Goal: Transaction & Acquisition: Download file/media

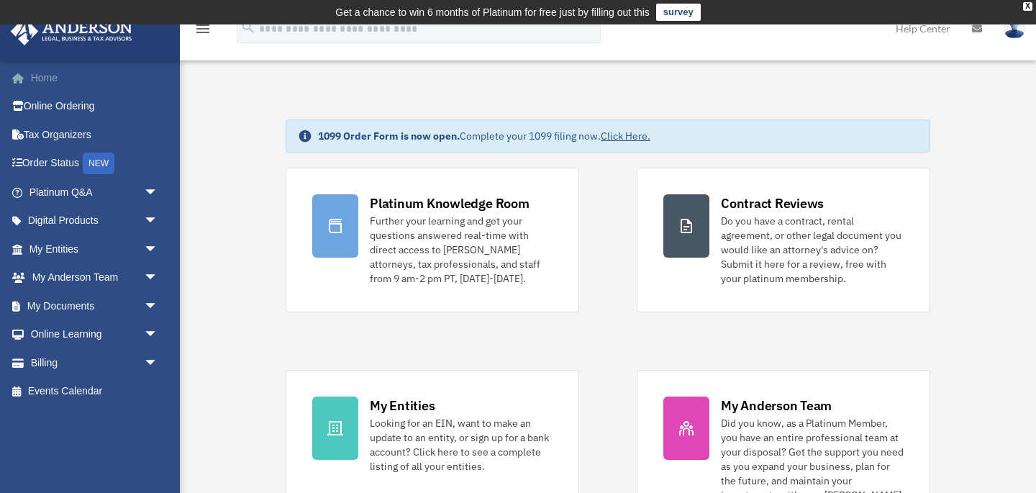
click at [47, 73] on link "Home" at bounding box center [95, 77] width 170 height 29
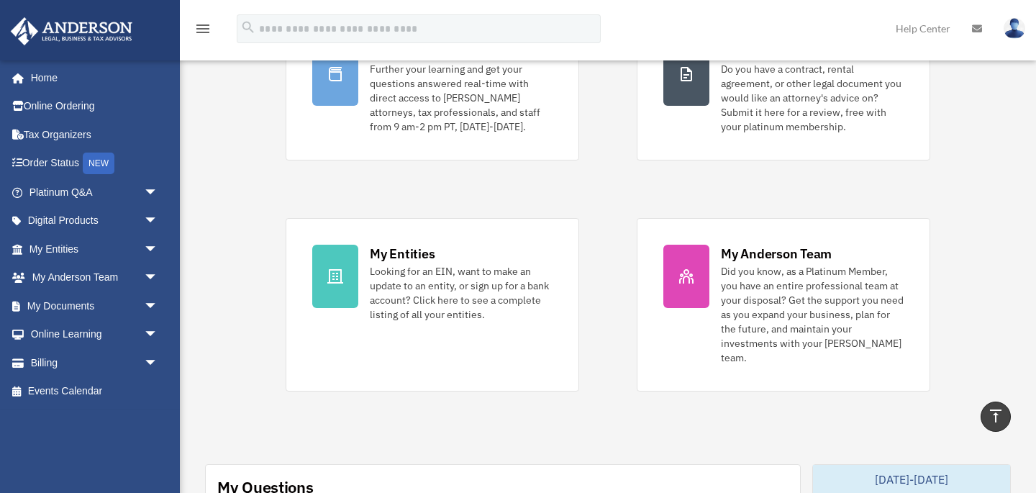
scroll to position [145, 0]
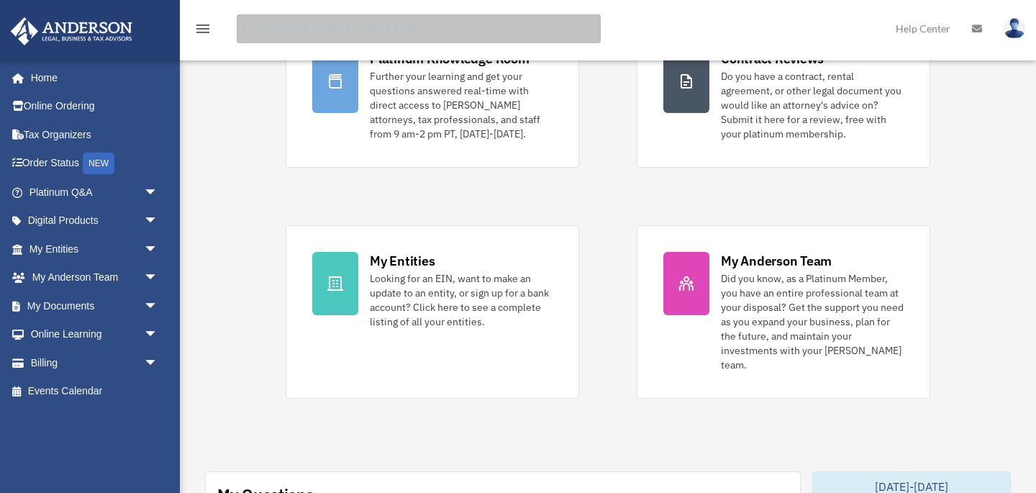
click at [337, 26] on input "search" at bounding box center [419, 28] width 364 height 29
type input "***"
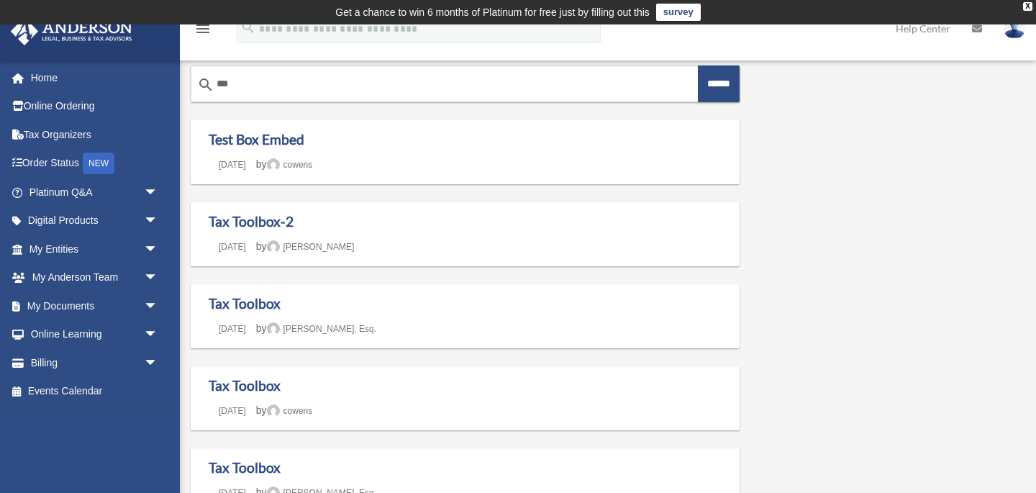
click at [205, 29] on icon "menu" at bounding box center [202, 28] width 17 height 17
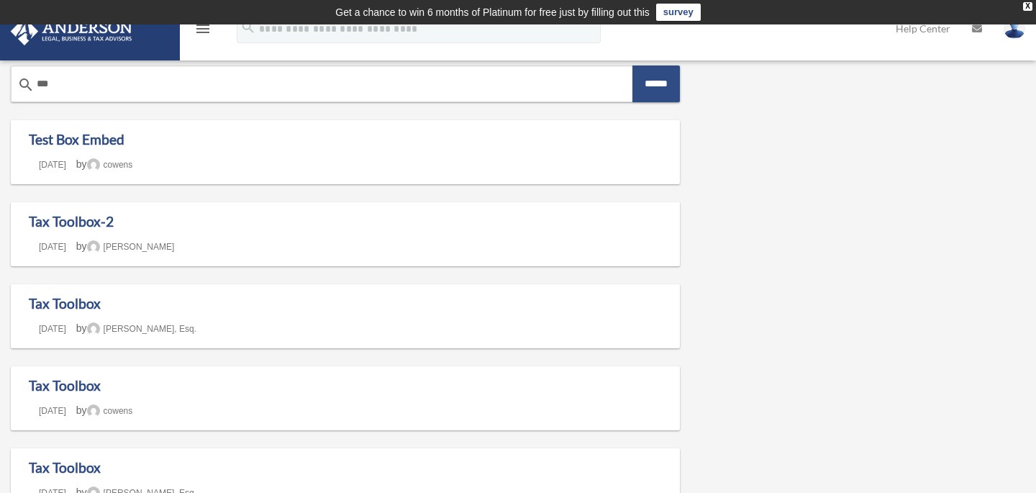
click at [205, 29] on icon "menu" at bounding box center [202, 28] width 17 height 17
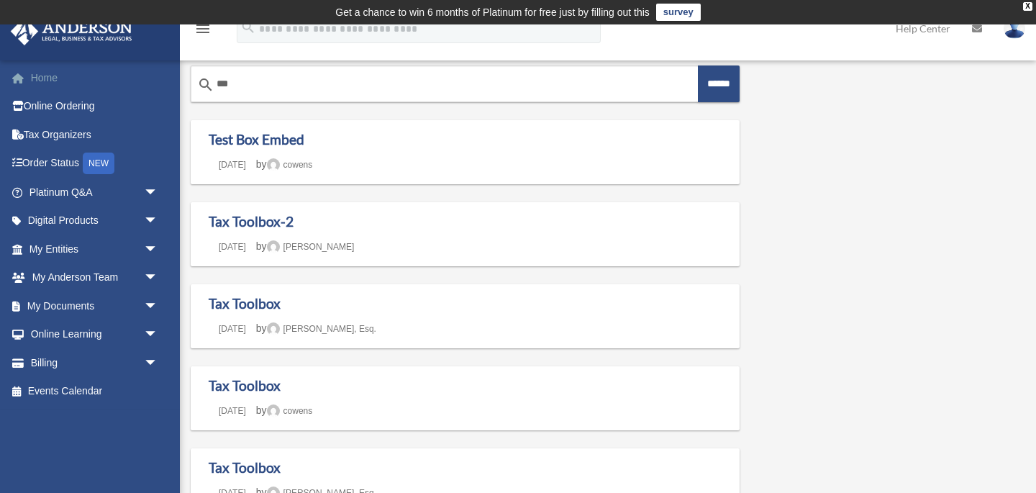
click at [53, 76] on link "Home" at bounding box center [95, 77] width 170 height 29
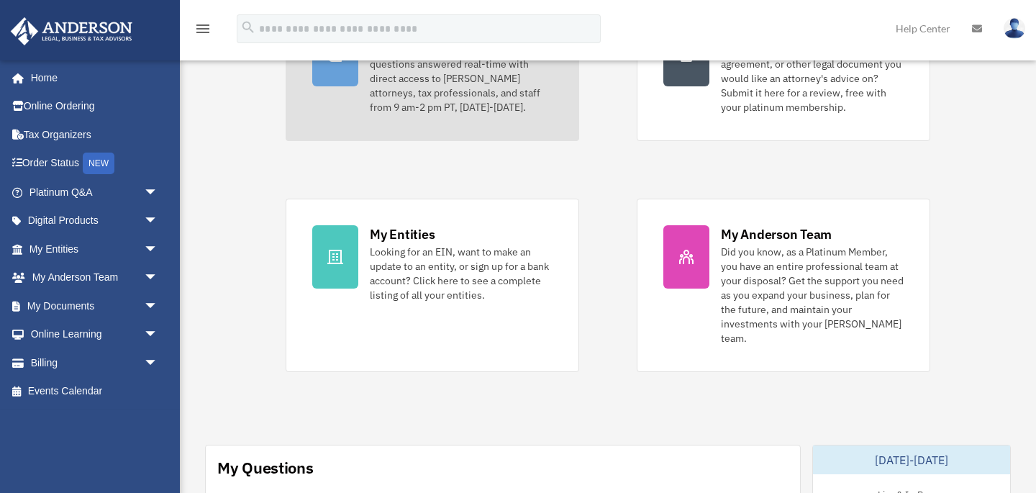
scroll to position [173, 0]
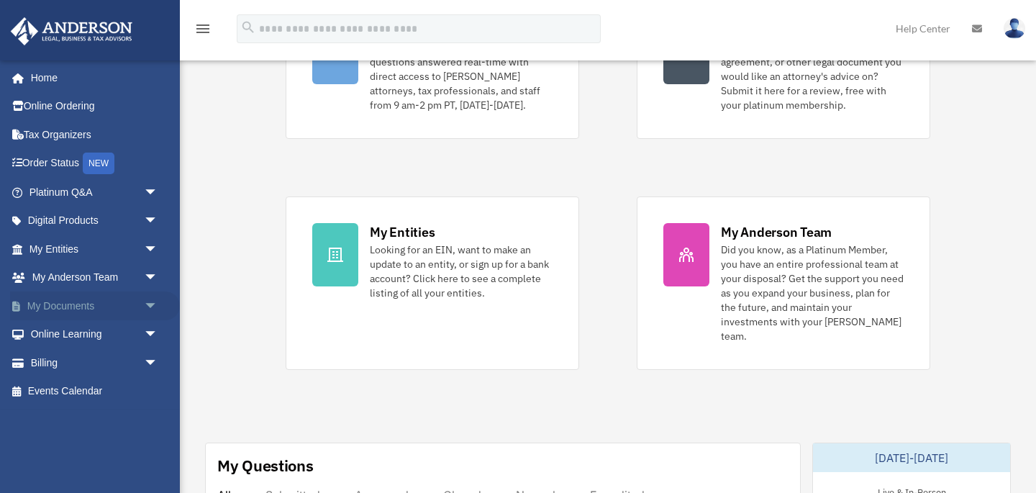
click at [72, 304] on link "My Documents arrow_drop_down" at bounding box center [95, 305] width 170 height 29
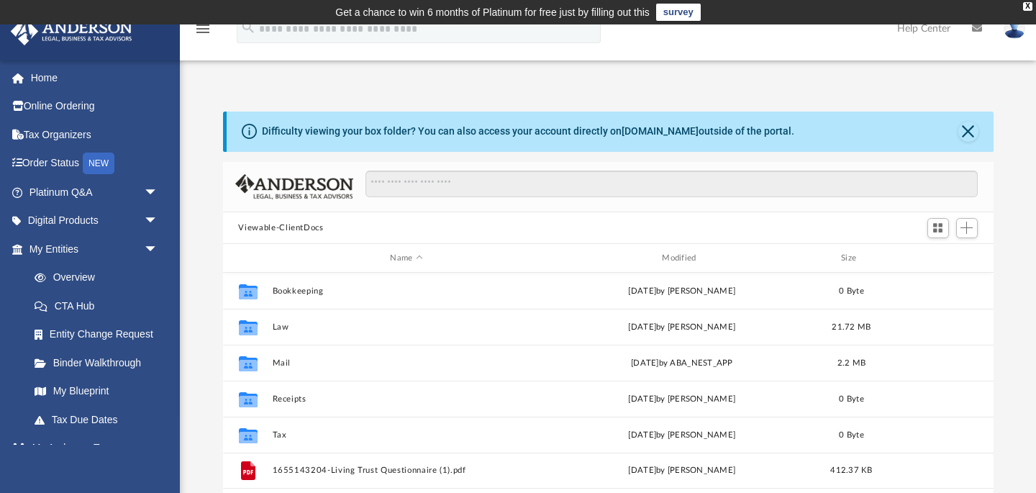
scroll to position [327, 770]
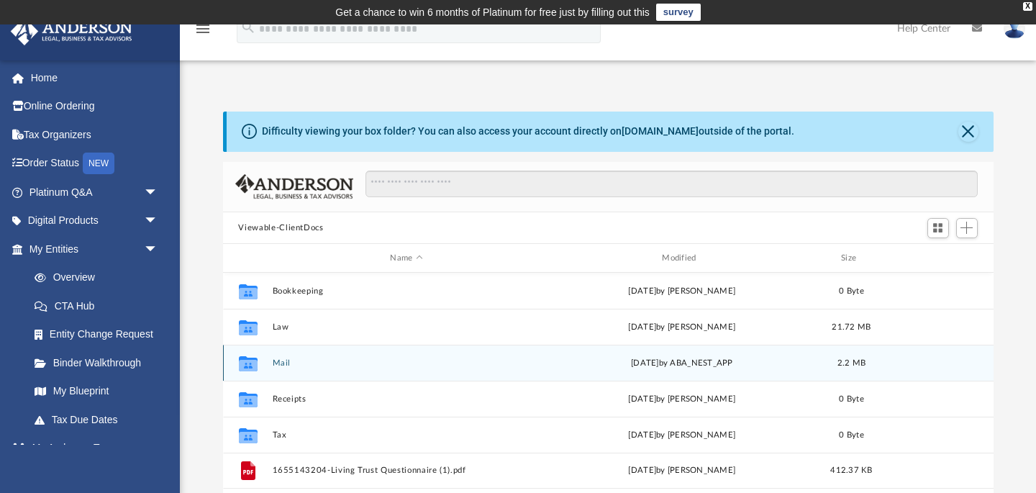
click at [273, 361] on button "Mail" at bounding box center [406, 362] width 269 height 9
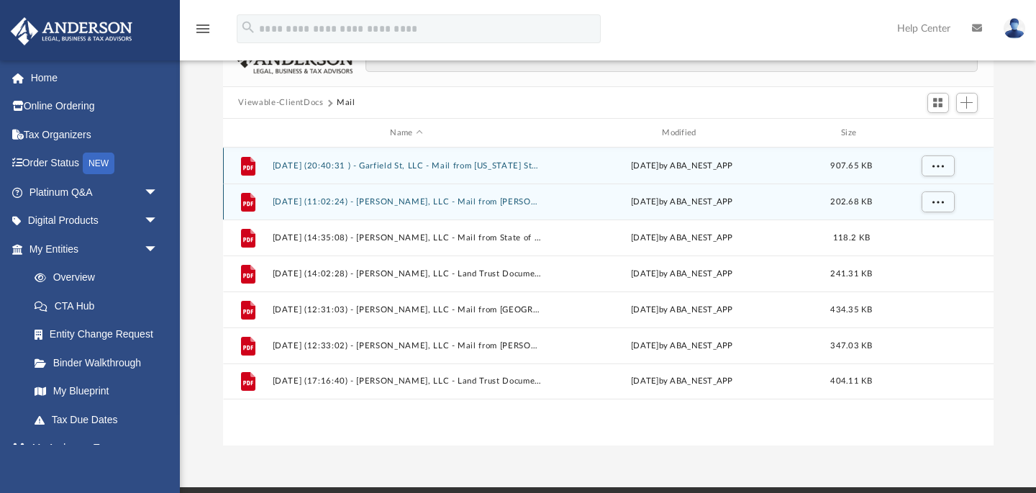
scroll to position [138, 0]
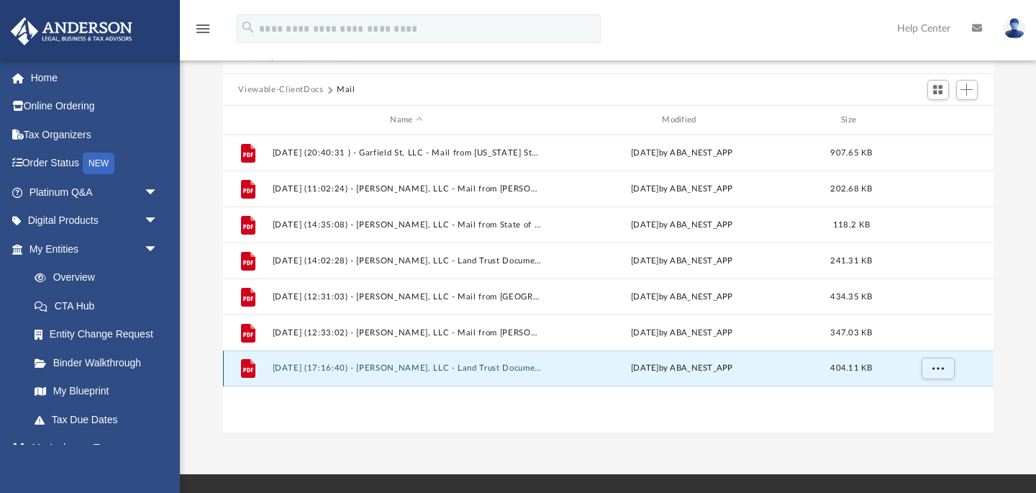
click at [423, 365] on button "[DATE] (17:16:40) - [PERSON_NAME], LLC - Land Trust Documents.pdf" at bounding box center [406, 368] width 269 height 9
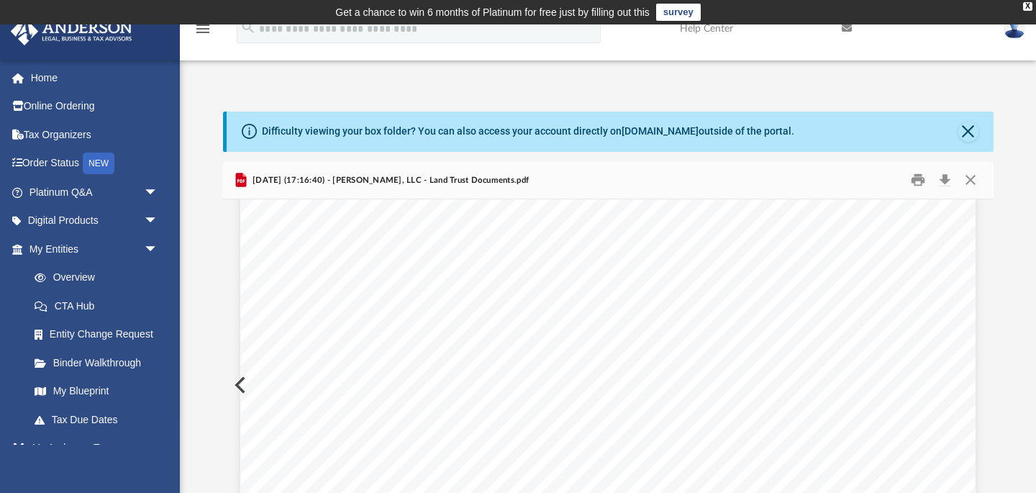
scroll to position [0, 0]
click at [944, 181] on button "Download" at bounding box center [945, 180] width 26 height 22
